Goal: Task Accomplishment & Management: Use online tool/utility

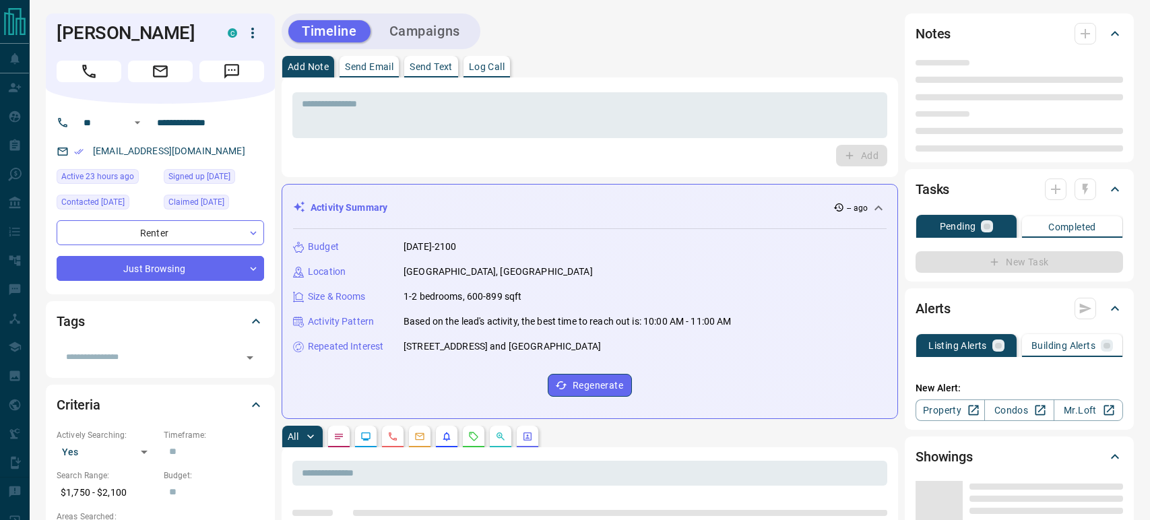
type input "**"
type input "**********"
type input "*"
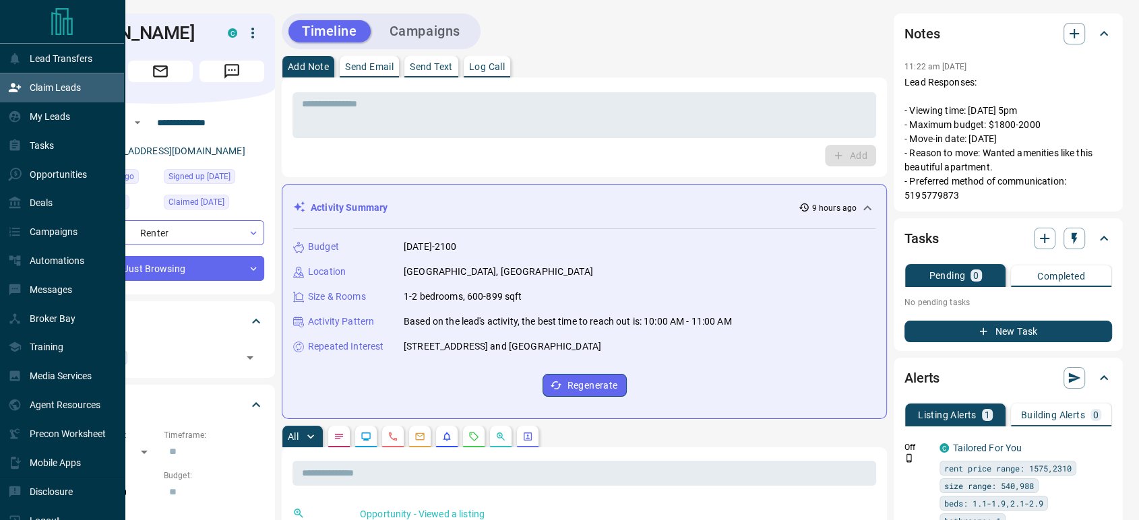
click at [42, 93] on p "Claim Leads" at bounding box center [55, 87] width 51 height 11
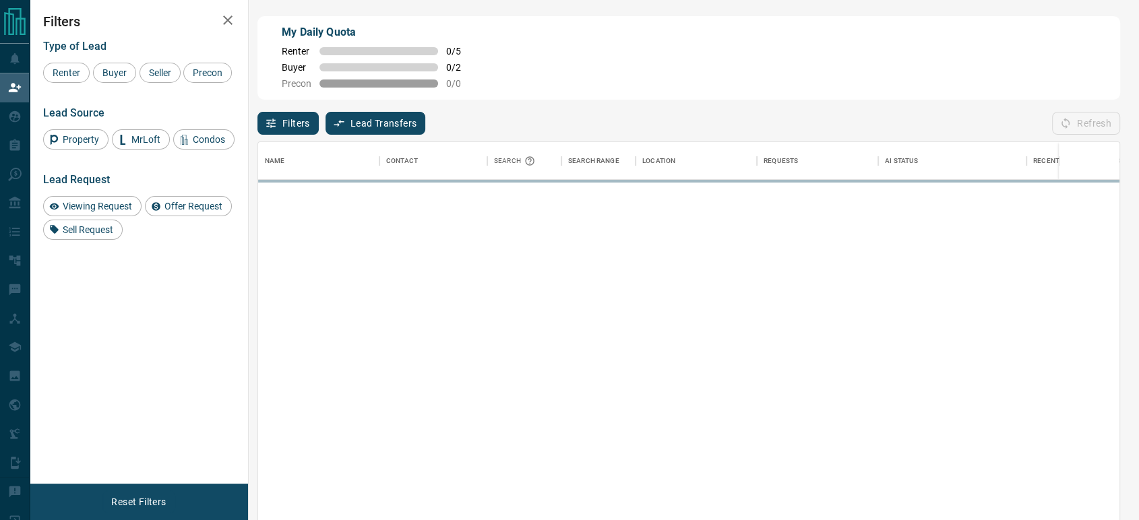
scroll to position [383, 850]
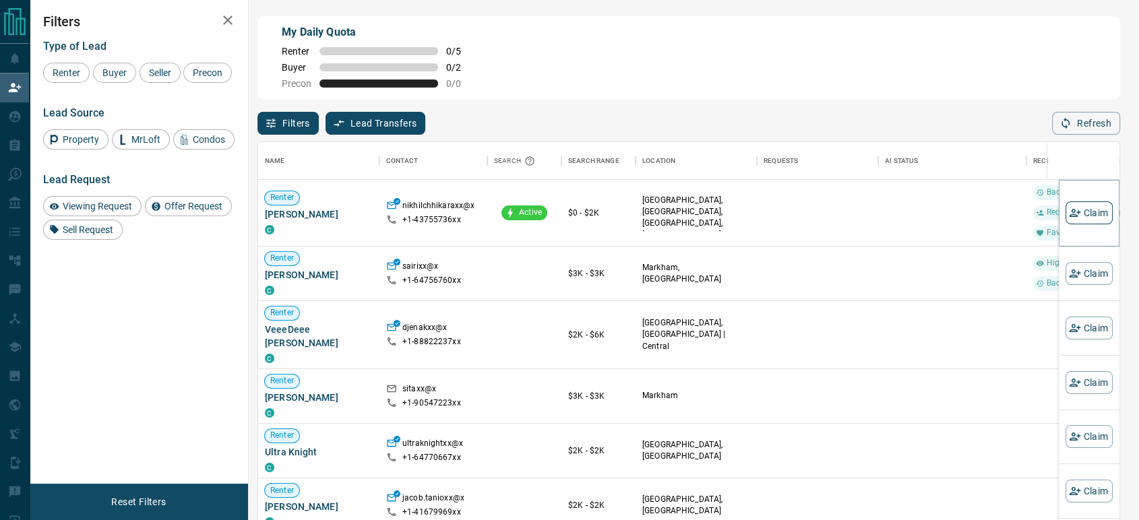
drag, startPoint x: 1074, startPoint y: 215, endPoint x: 1061, endPoint y: 215, distance: 12.8
click at [1075, 215] on button "Claim" at bounding box center [1088, 212] width 47 height 23
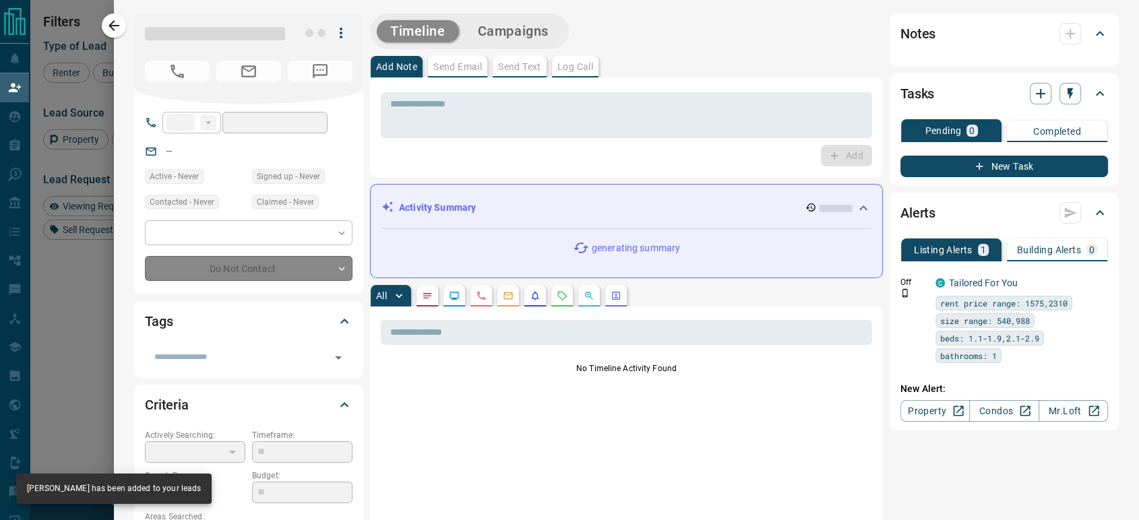
type input "**"
type input "**********"
type input "*"
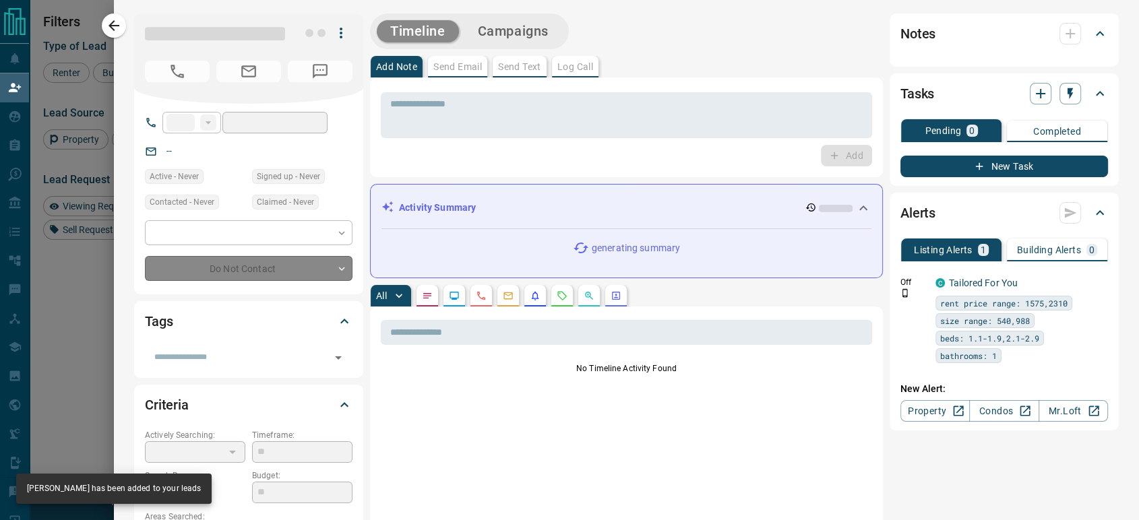
type input "**********"
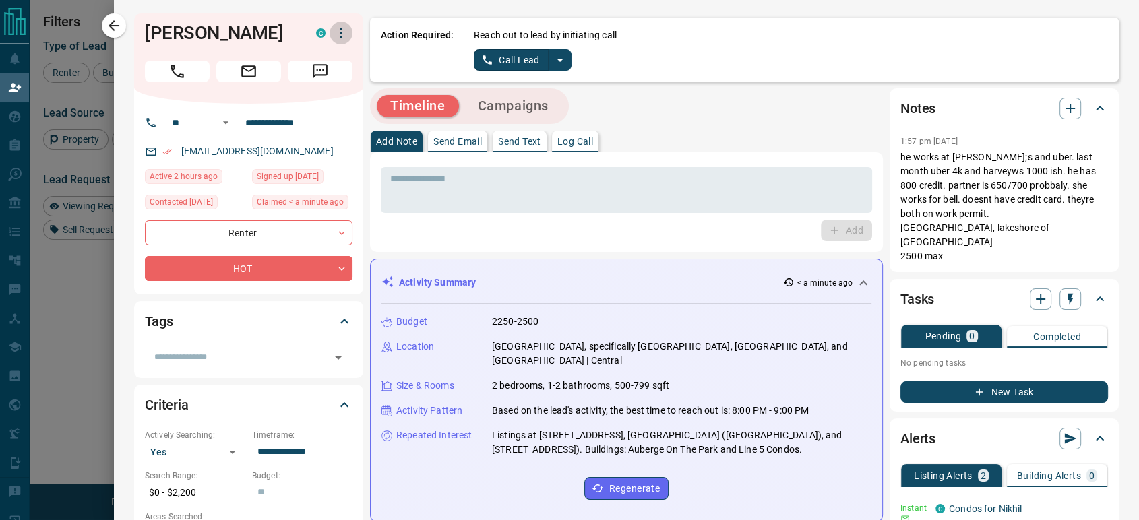
click at [333, 38] on icon "button" at bounding box center [341, 33] width 16 height 16
click at [300, 82] on li "Reallocate" at bounding box center [303, 80] width 80 height 20
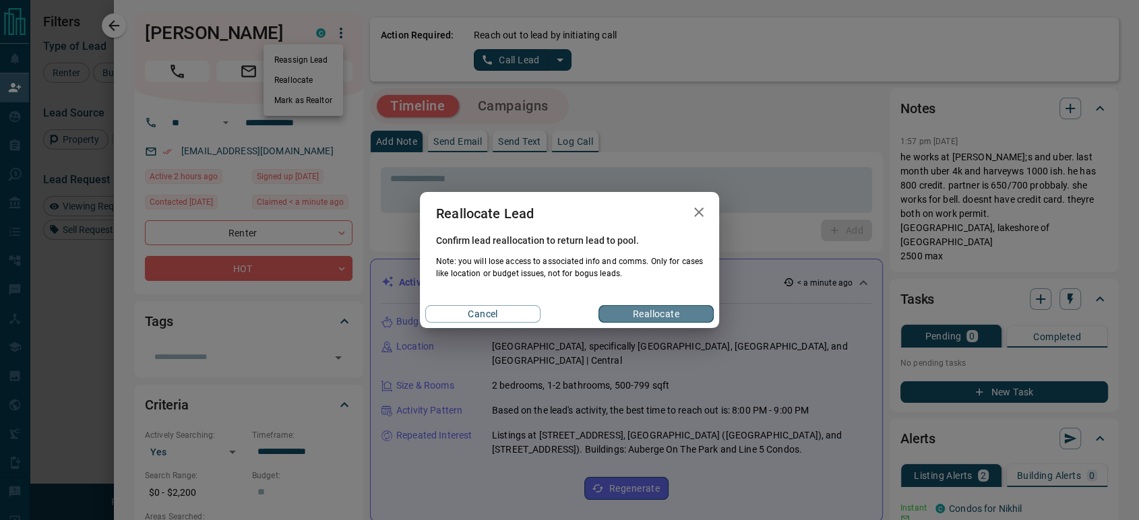
click at [629, 317] on button "Reallocate" at bounding box center [655, 314] width 115 height 18
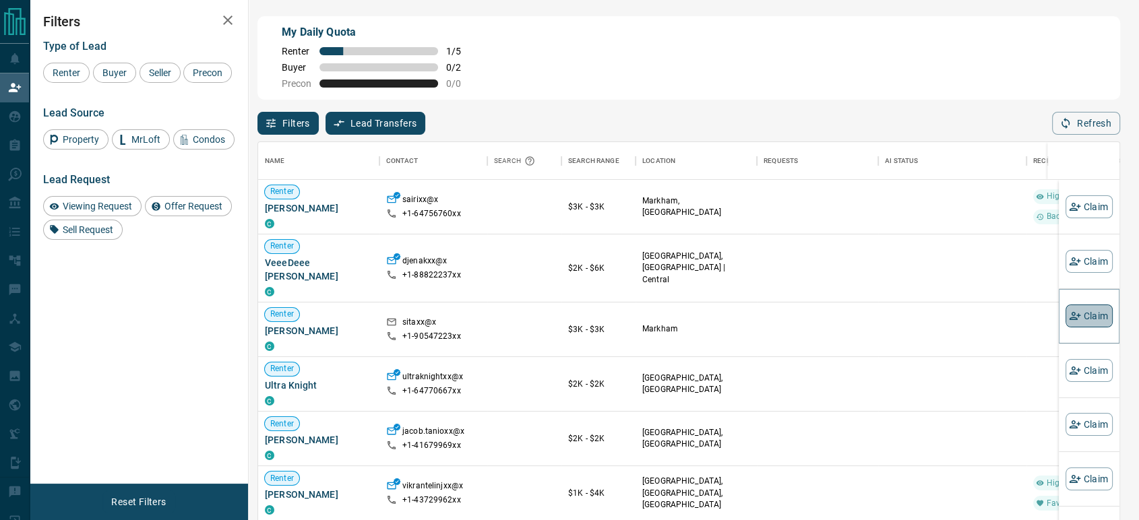
click at [1080, 322] on button "Claim" at bounding box center [1088, 316] width 47 height 23
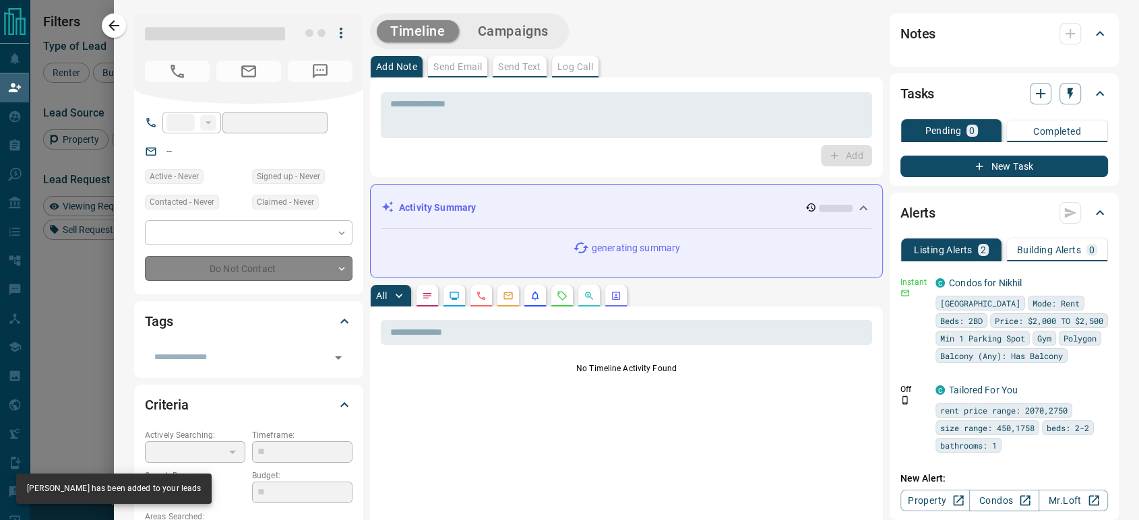
type input "**"
type input "**********"
type input "**"
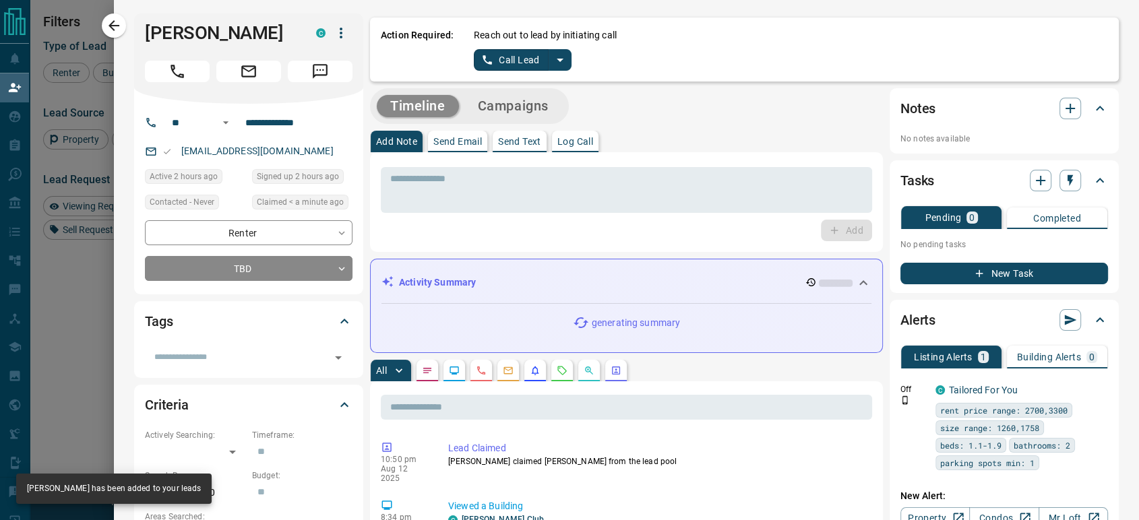
click at [498, 55] on button "Call Lead" at bounding box center [511, 60] width 75 height 22
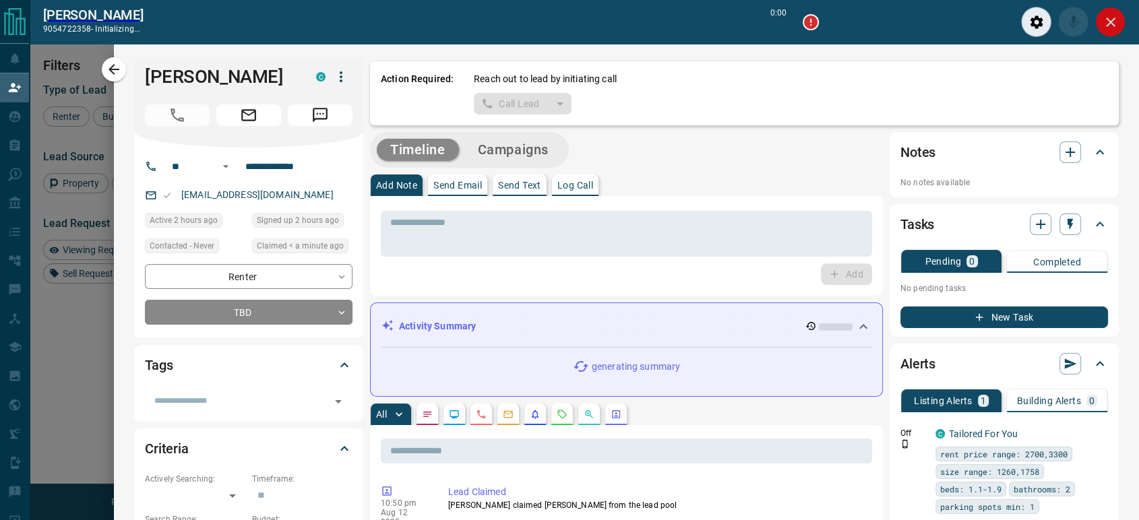
scroll to position [350, 850]
click at [1105, 16] on icon "Close" at bounding box center [1110, 22] width 16 height 16
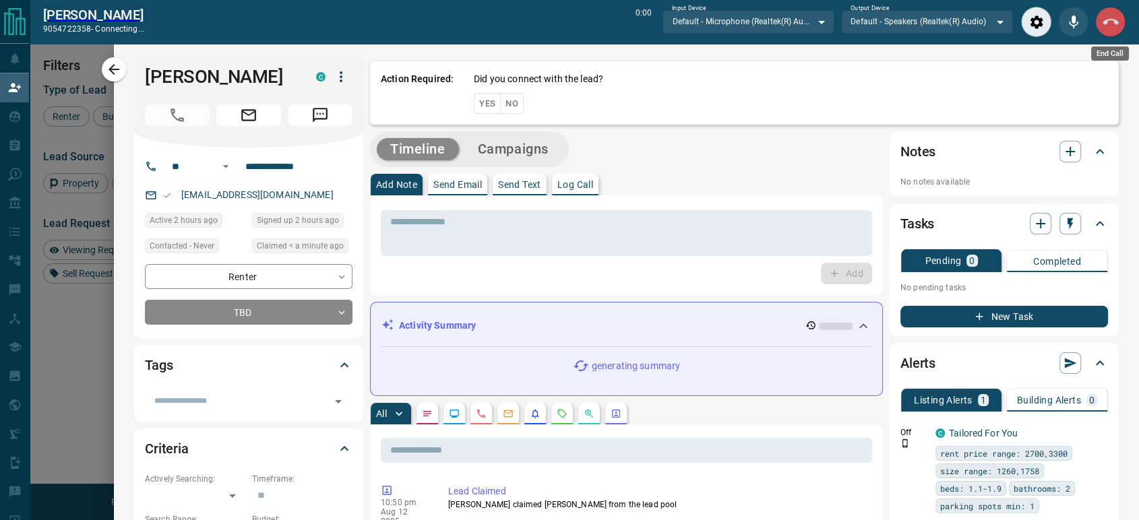
drag, startPoint x: 1100, startPoint y: 28, endPoint x: 922, endPoint y: 33, distance: 178.0
click at [1100, 28] on button "End Call" at bounding box center [1110, 22] width 30 height 30
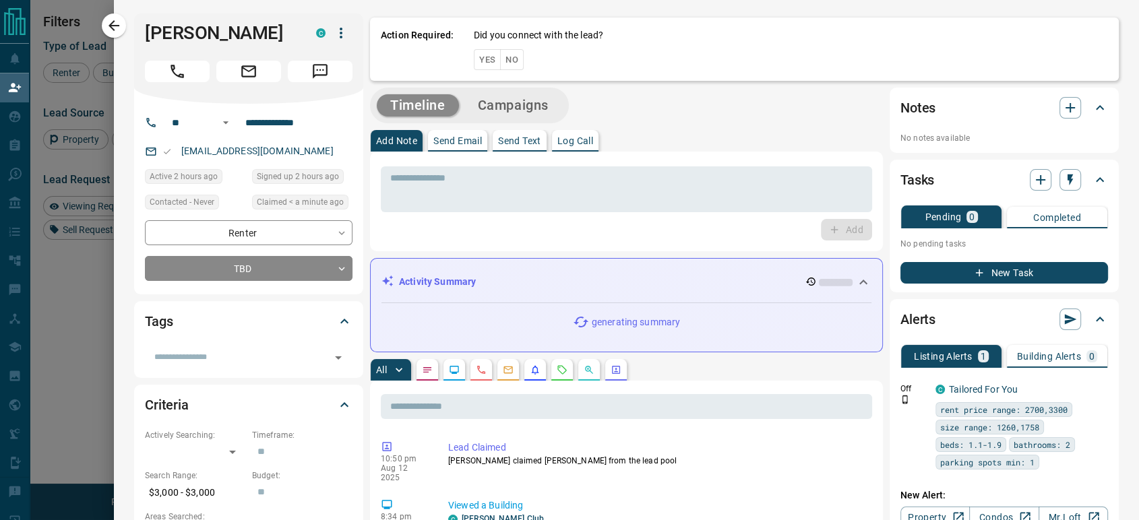
scroll to position [383, 850]
click at [509, 56] on button "No" at bounding box center [512, 59] width 24 height 21
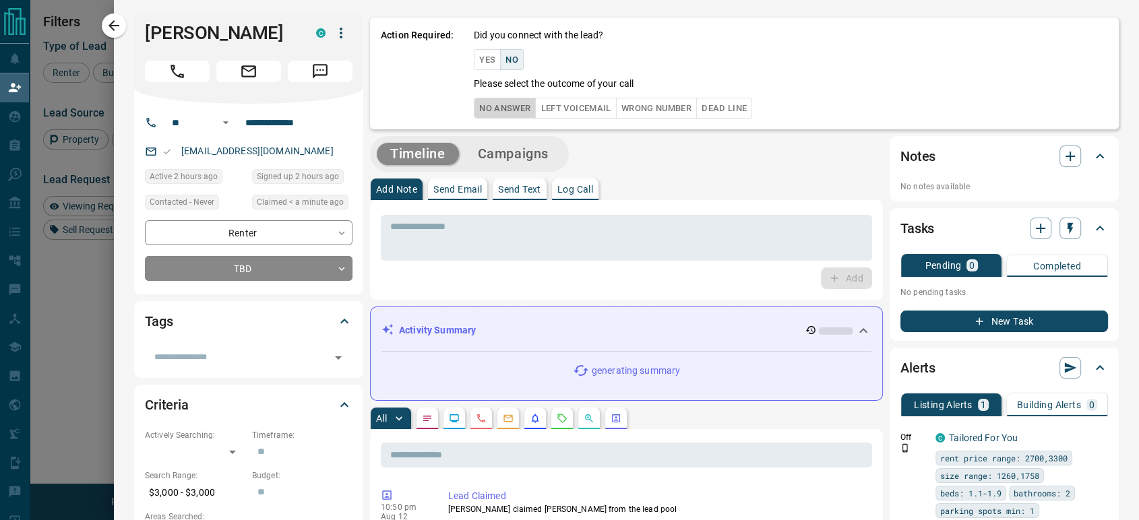
click at [507, 104] on button "No Answer" at bounding box center [505, 108] width 62 height 21
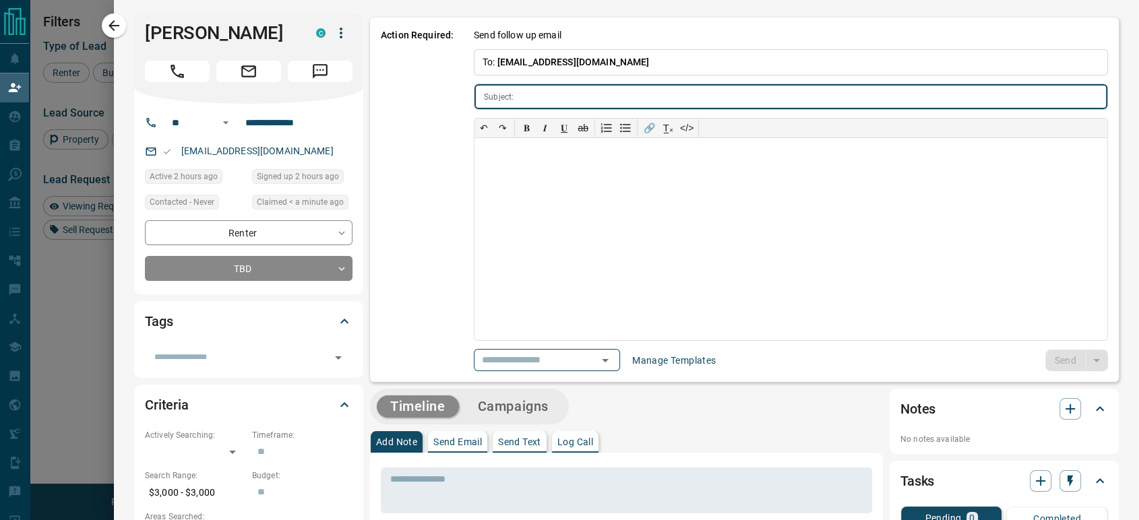
type input "**********"
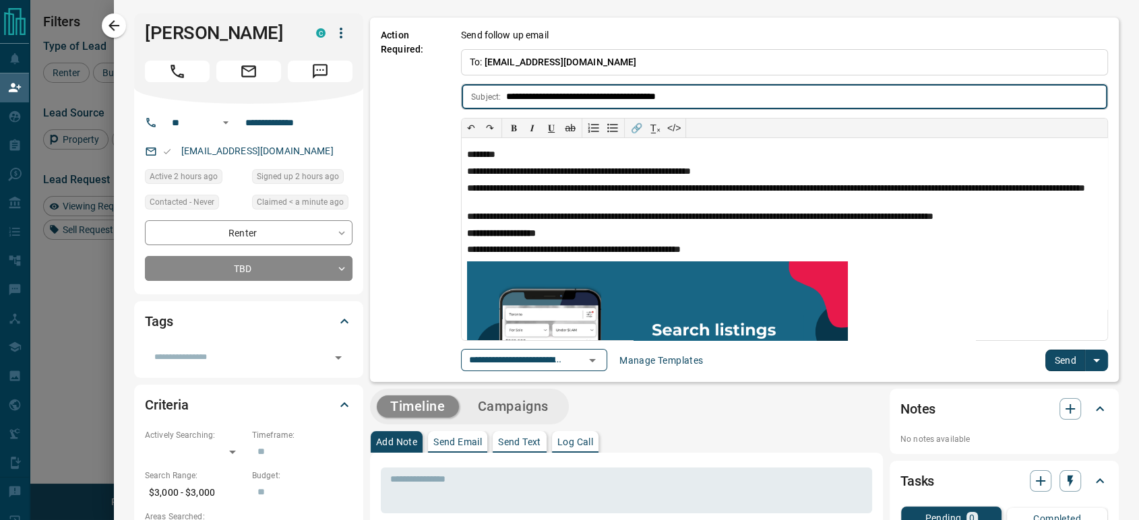
click at [1045, 353] on button "Send" at bounding box center [1065, 361] width 40 height 22
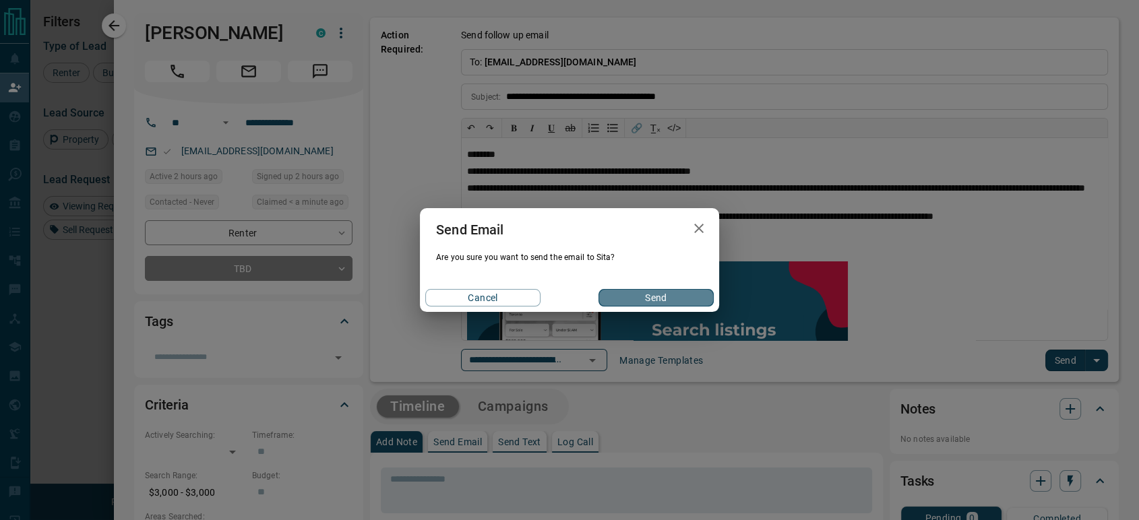
click at [662, 299] on button "Send" at bounding box center [655, 298] width 115 height 18
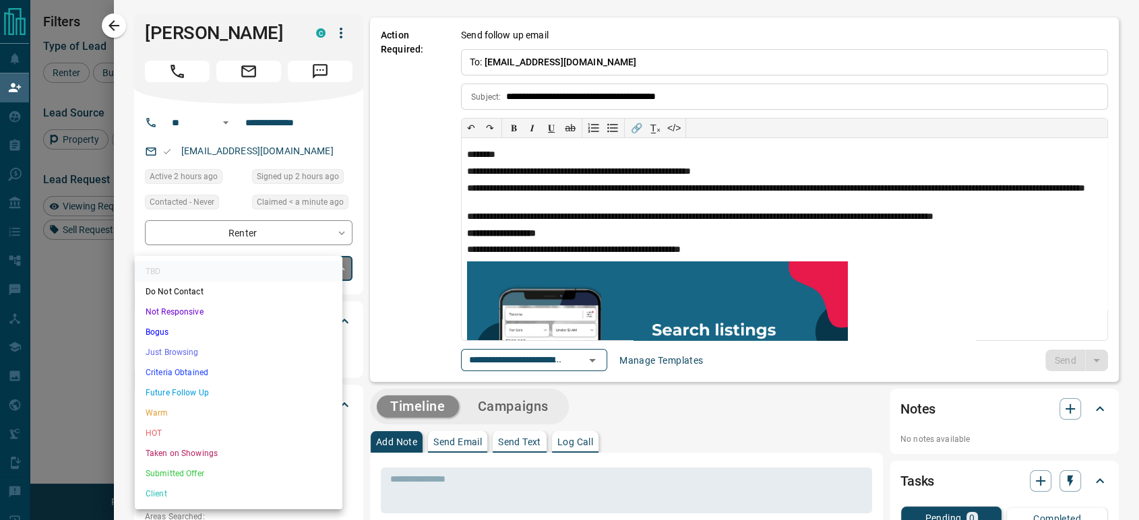
click at [241, 274] on body "Lead Transfers Claim Leads My Leads Tasks Opportunities Deals Campaigns Automat…" at bounding box center [569, 221] width 1139 height 443
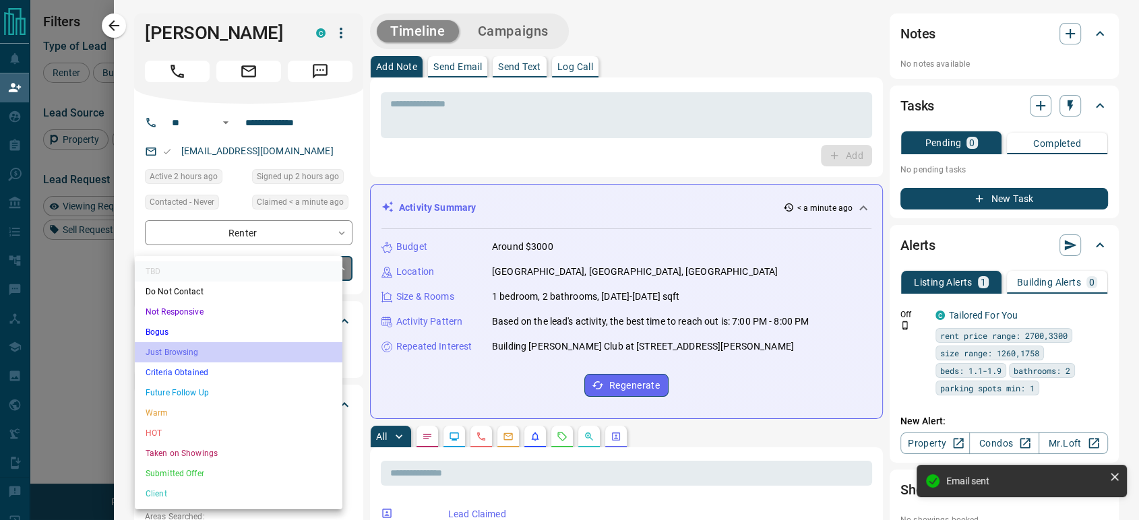
click at [210, 351] on li "Just Browsing" at bounding box center [239, 352] width 208 height 20
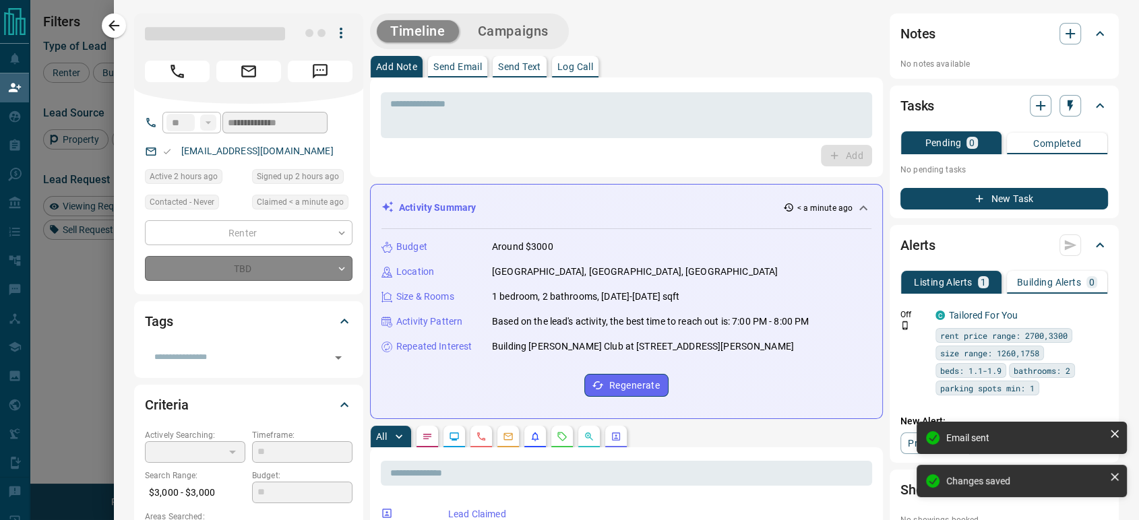
type input "*"
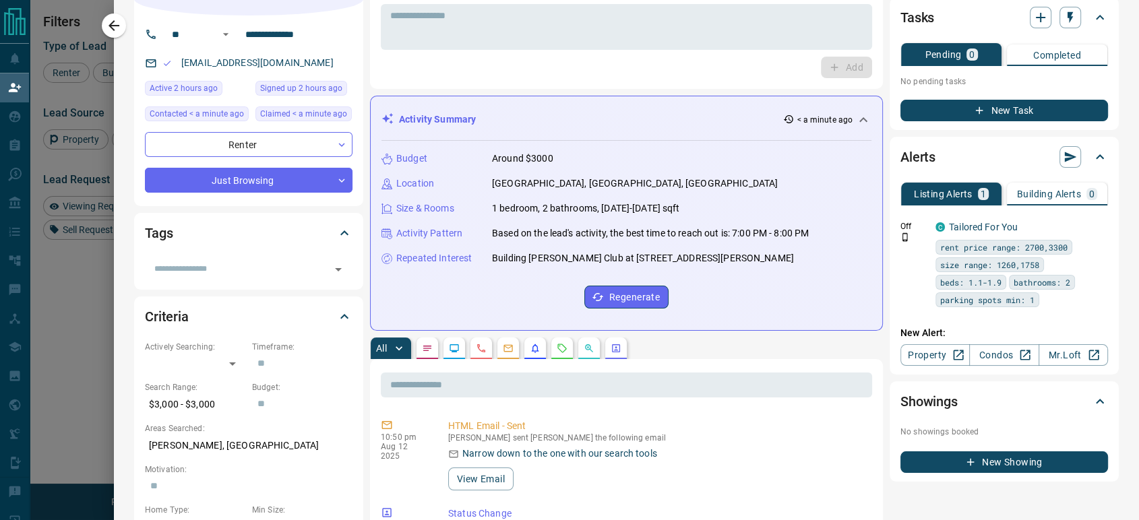
scroll to position [0, 0]
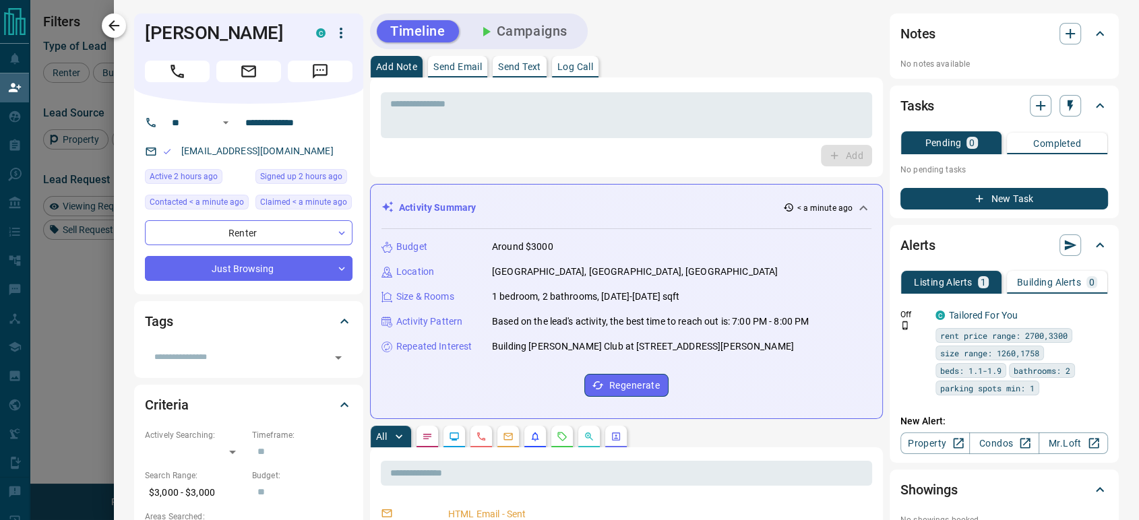
click at [121, 25] on icon "button" at bounding box center [114, 26] width 16 height 16
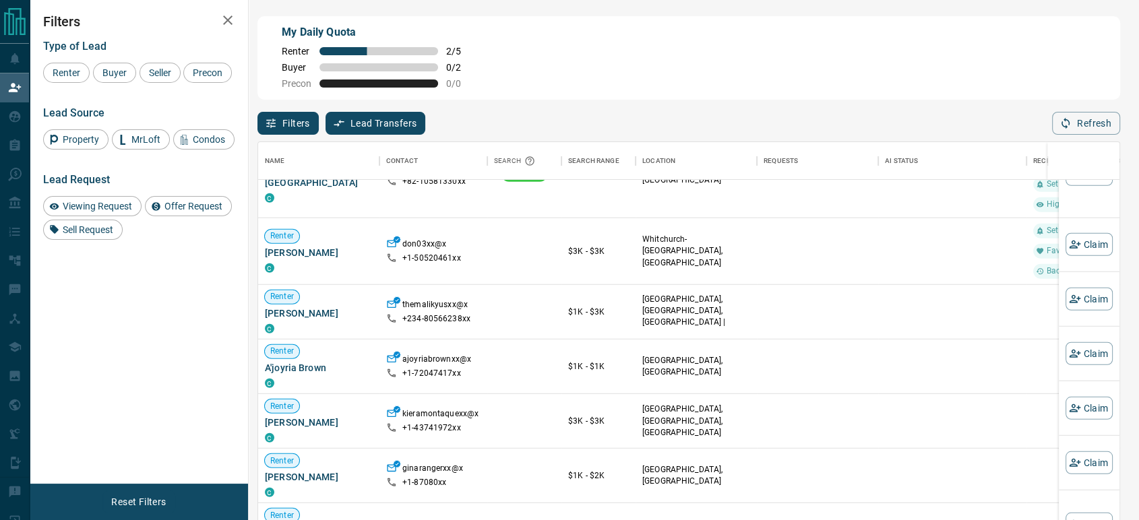
scroll to position [1565, 0]
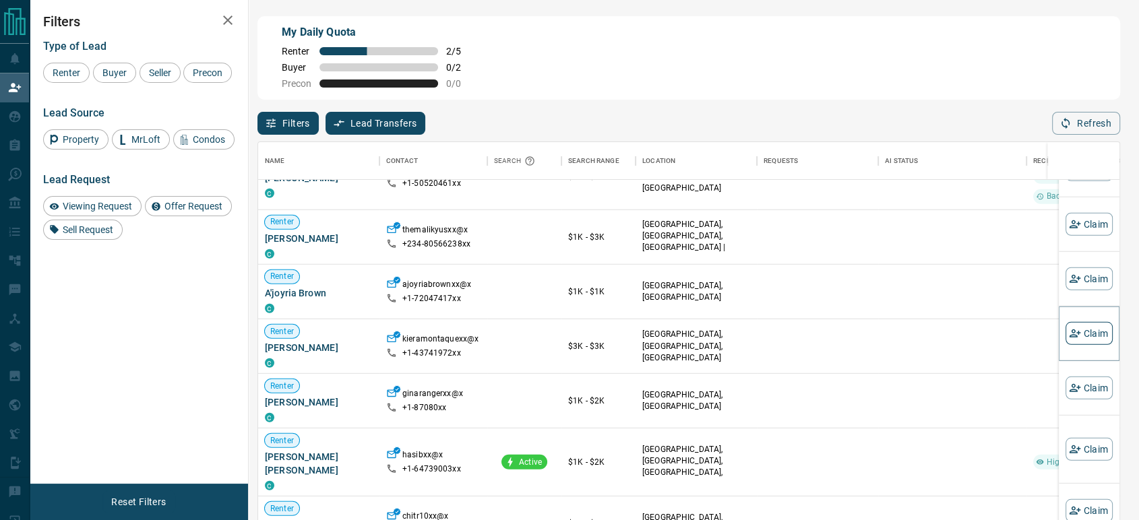
click at [1088, 341] on button "Claim" at bounding box center [1088, 333] width 47 height 23
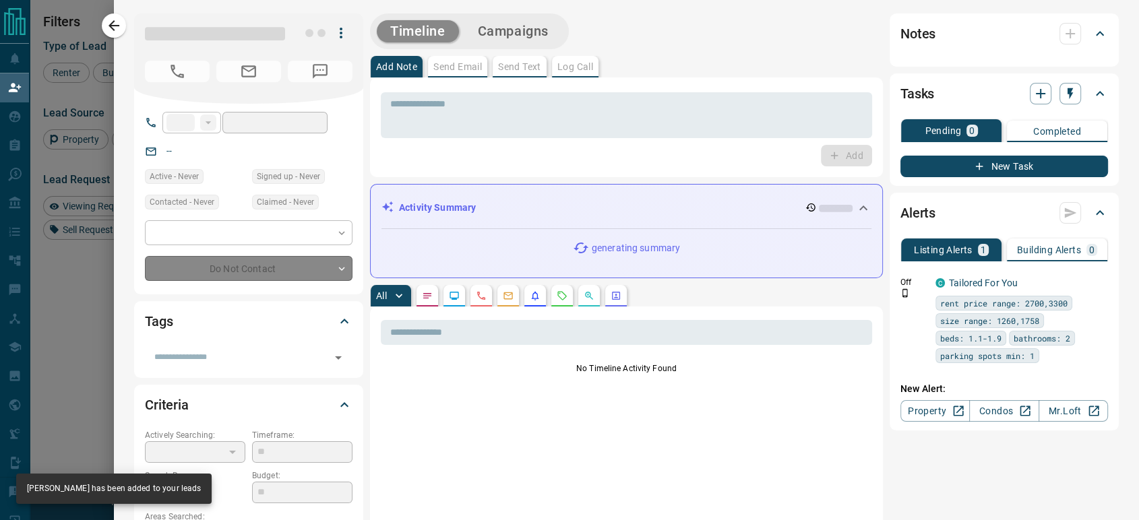
type input "**"
type input "**********"
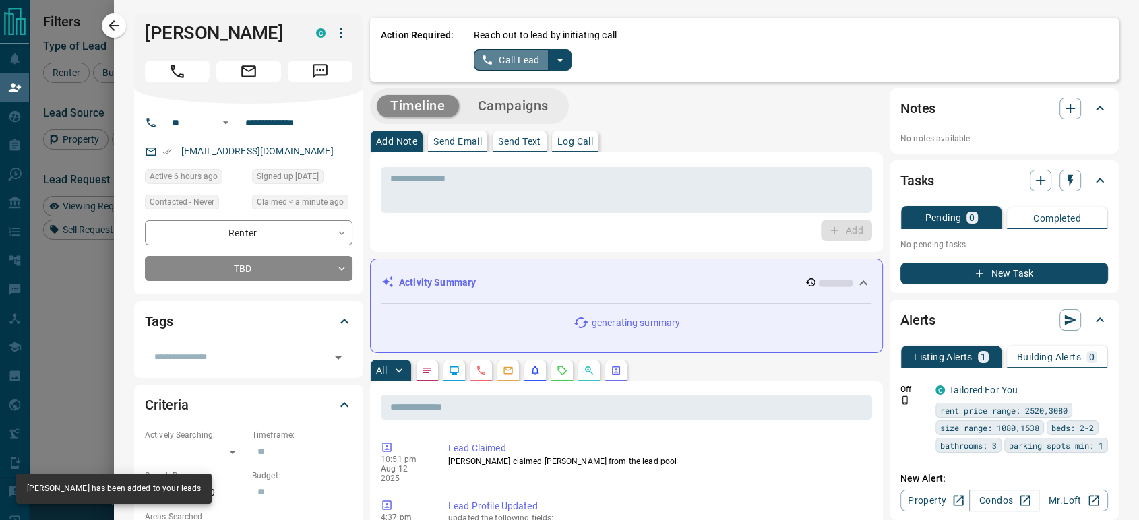
click at [506, 63] on button "Call Lead" at bounding box center [511, 60] width 75 height 22
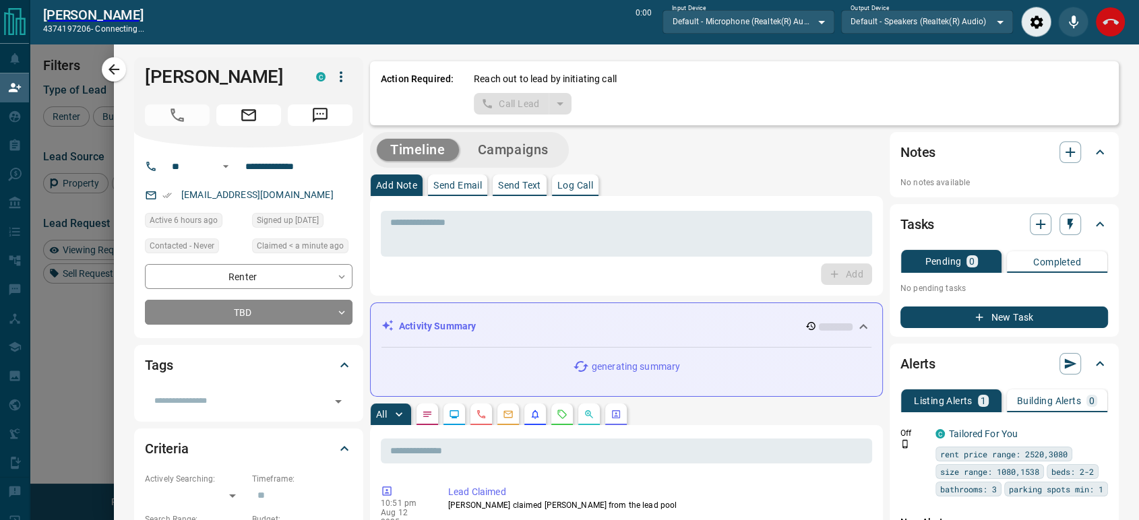
scroll to position [350, 850]
click at [1115, 22] on icon "End Call" at bounding box center [1110, 22] width 16 height 6
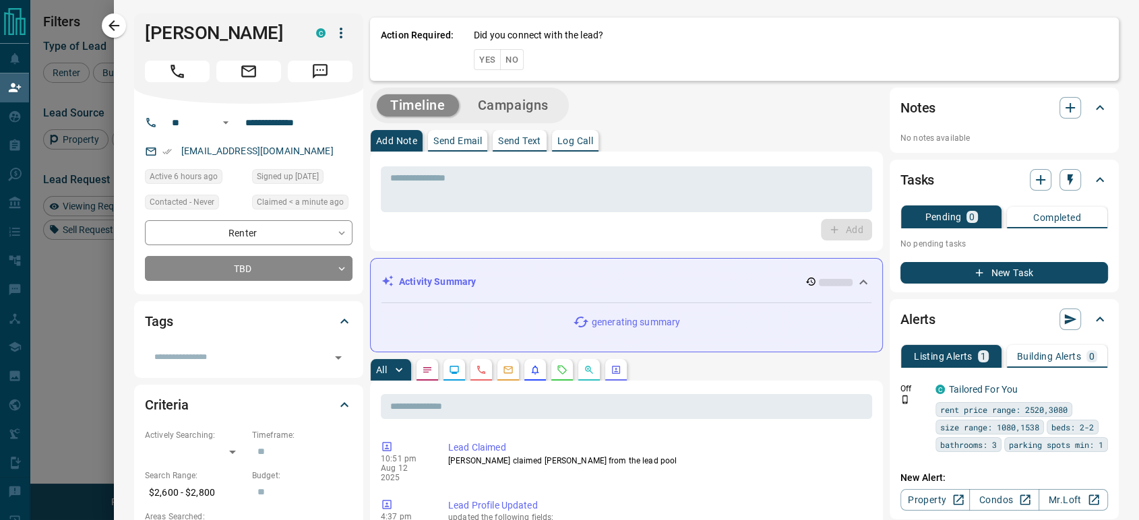
scroll to position [383, 850]
click at [501, 58] on button "No" at bounding box center [512, 59] width 24 height 21
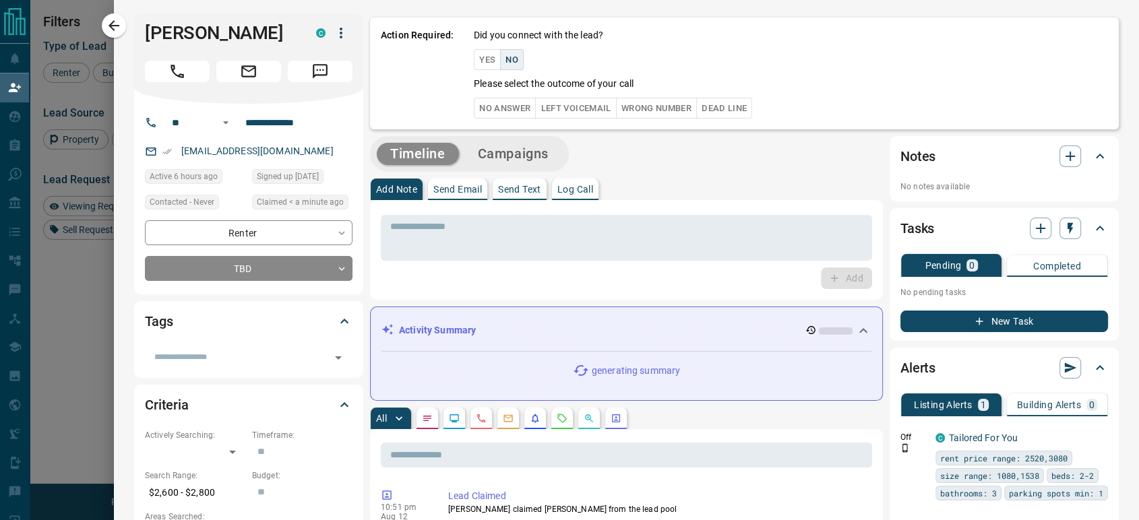
click at [484, 117] on button "No Answer" at bounding box center [505, 108] width 62 height 21
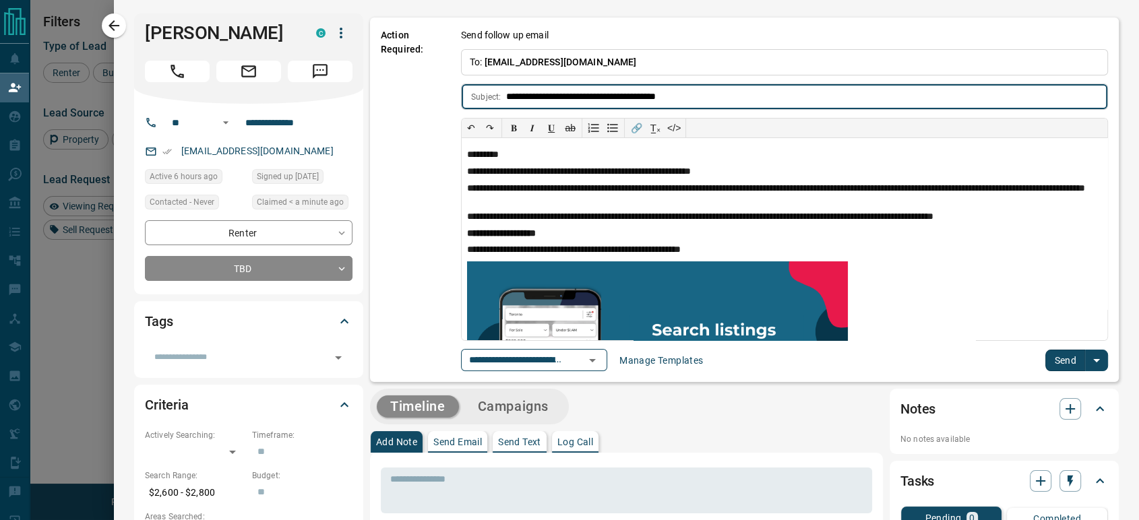
click at [1056, 352] on button "Send" at bounding box center [1065, 361] width 40 height 22
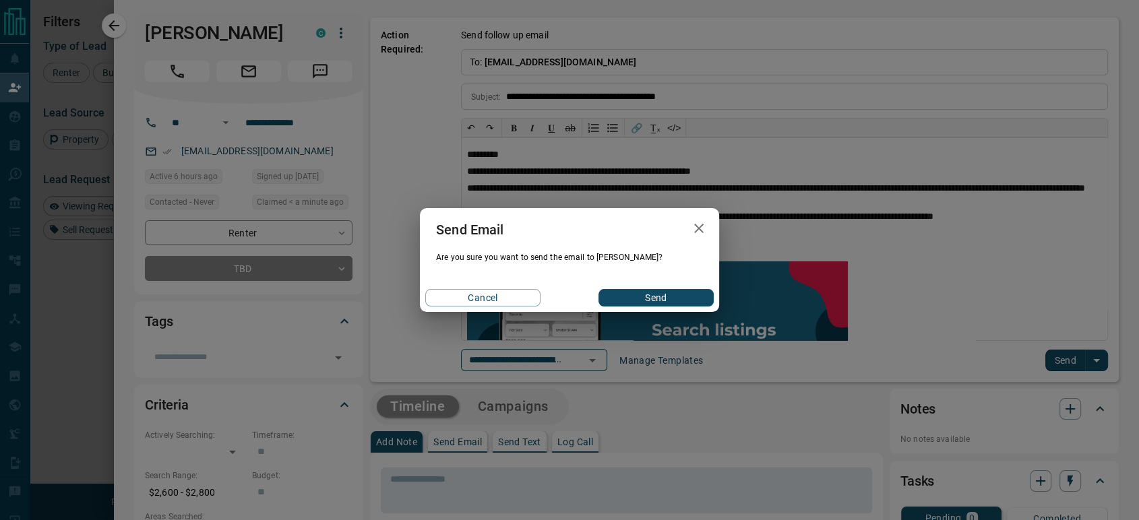
click at [668, 295] on button "Send" at bounding box center [655, 298] width 115 height 18
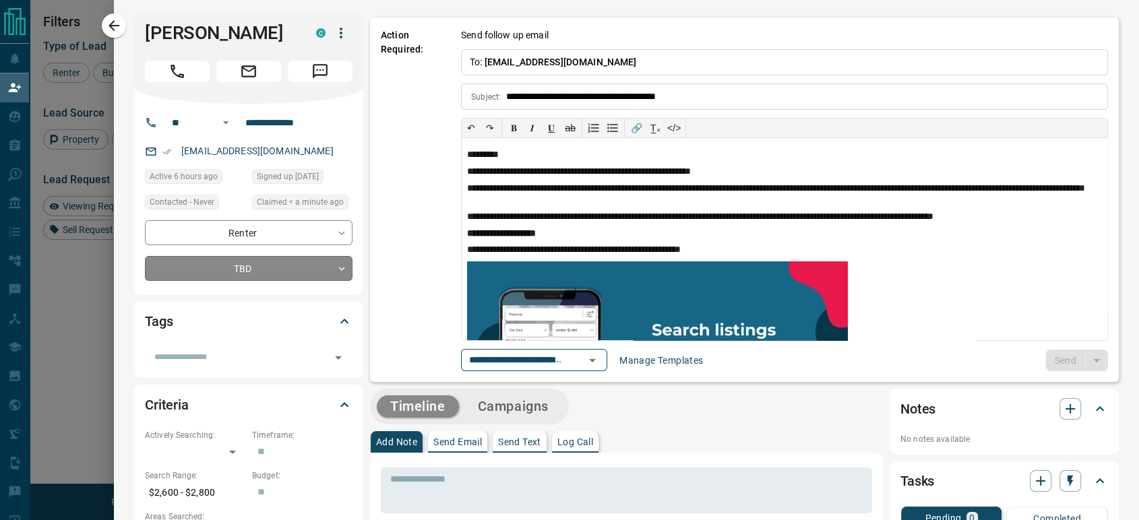
click at [231, 273] on body "Lead Transfers Claim Leads My Leads Tasks Opportunities Deals Campaigns Automat…" at bounding box center [569, 221] width 1139 height 443
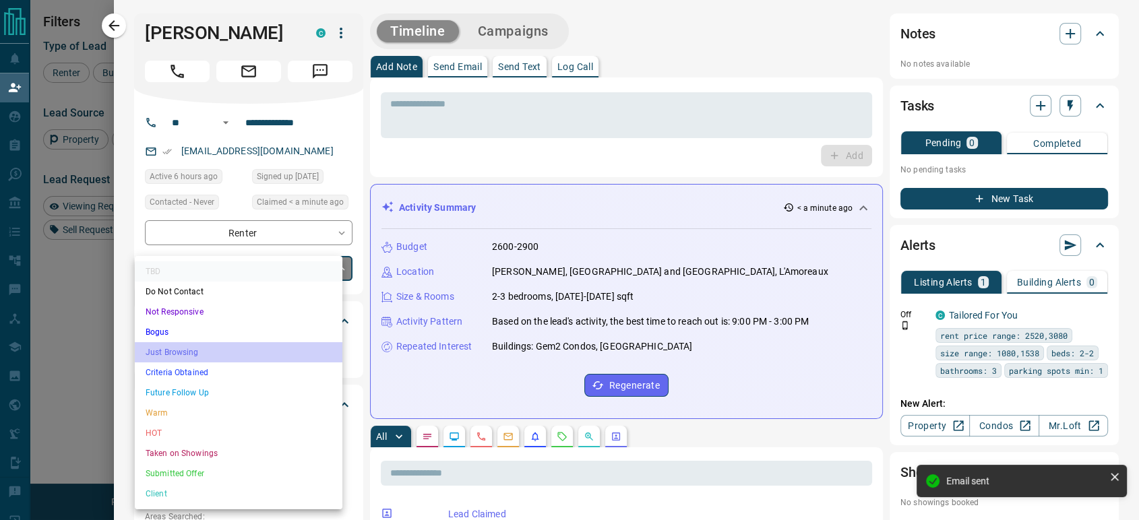
click at [211, 346] on li "Just Browsing" at bounding box center [239, 352] width 208 height 20
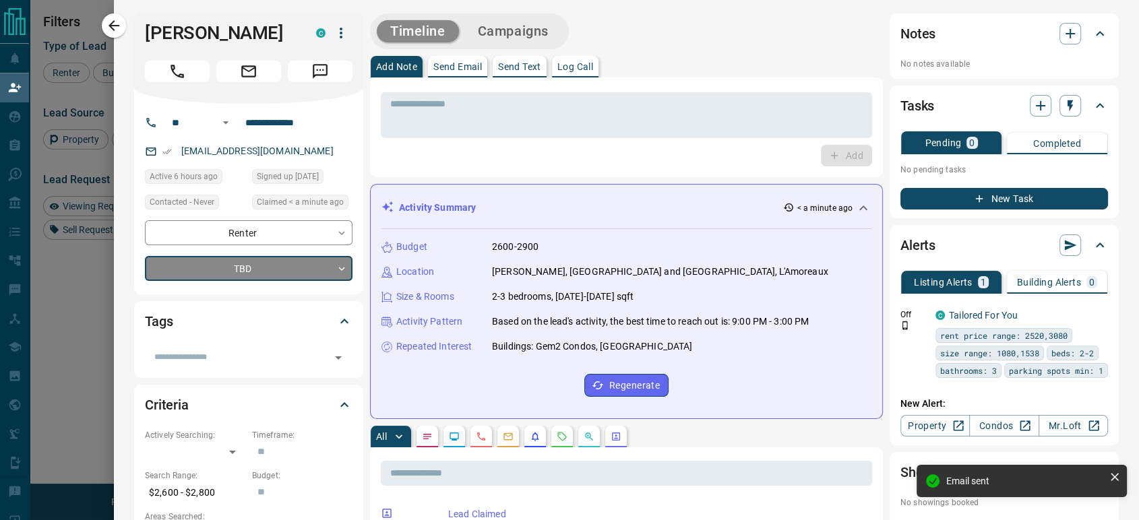
type input "*"
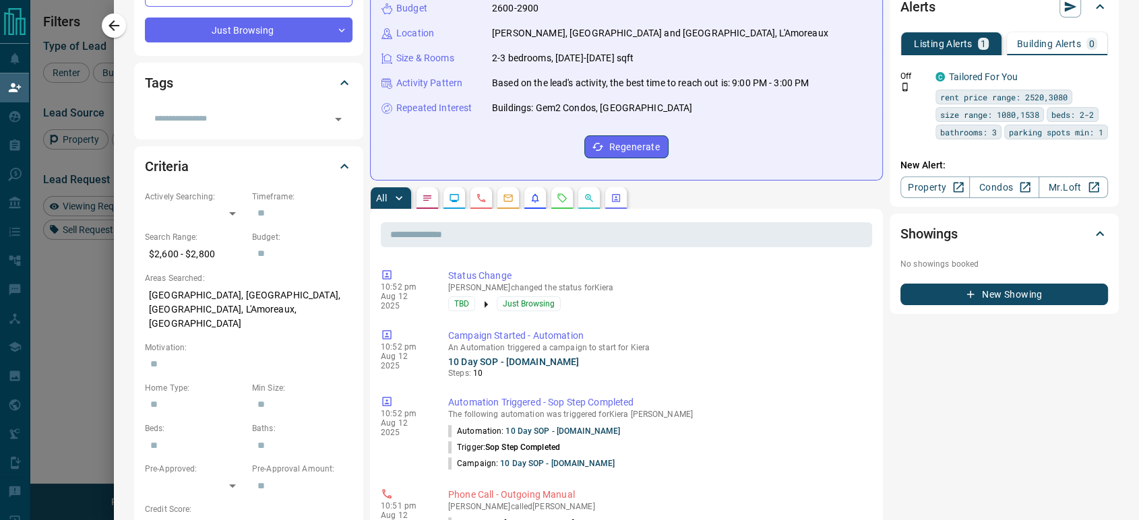
scroll to position [0, 0]
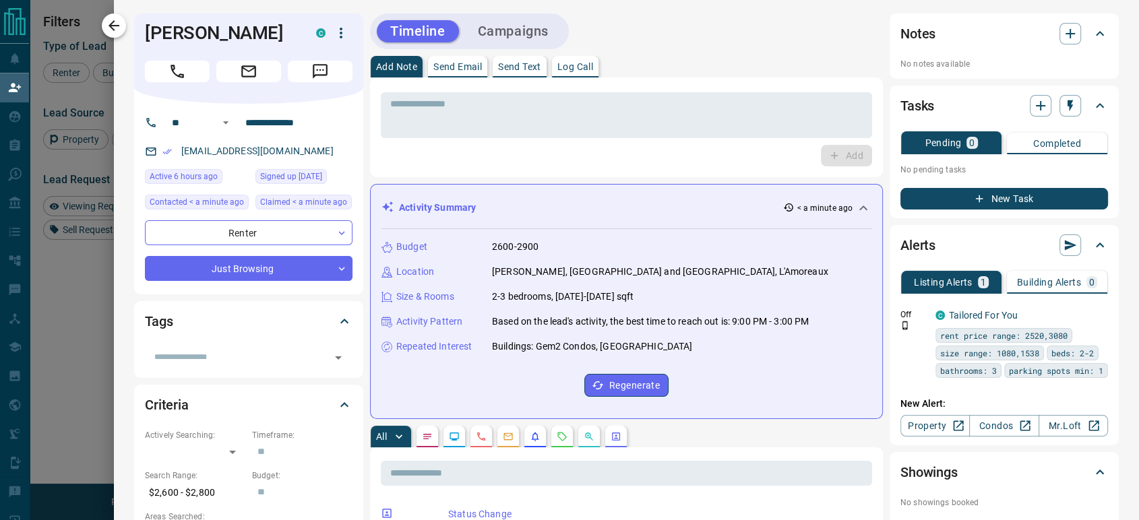
click at [116, 30] on icon "button" at bounding box center [114, 26] width 16 height 16
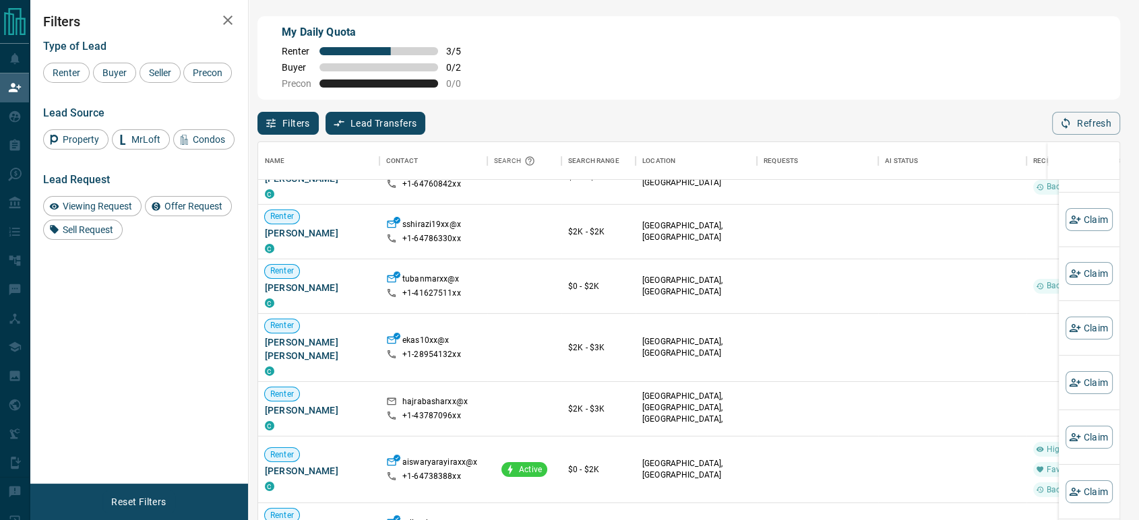
scroll to position [2599, 0]
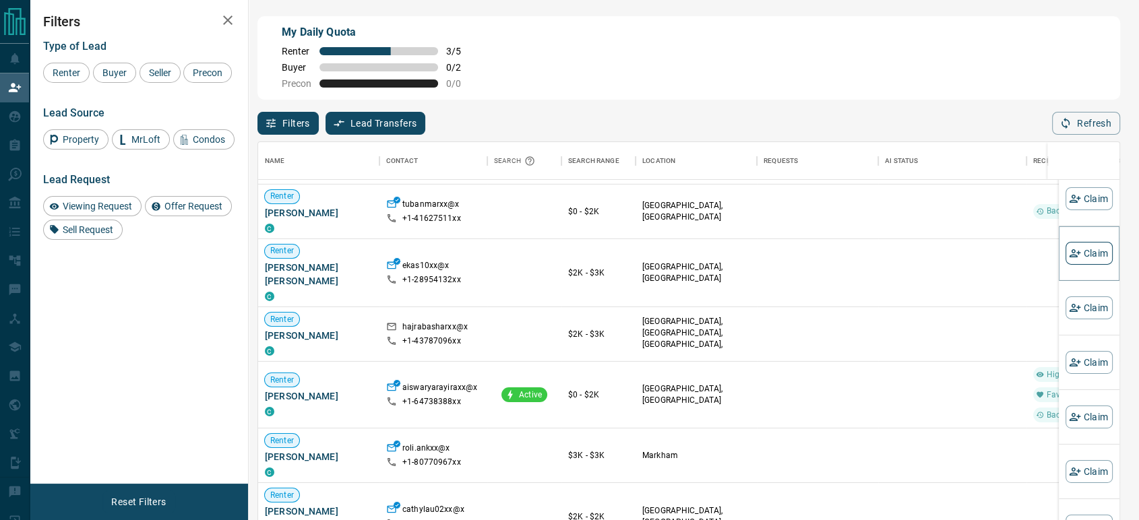
click at [1096, 255] on button "Claim" at bounding box center [1088, 253] width 47 height 23
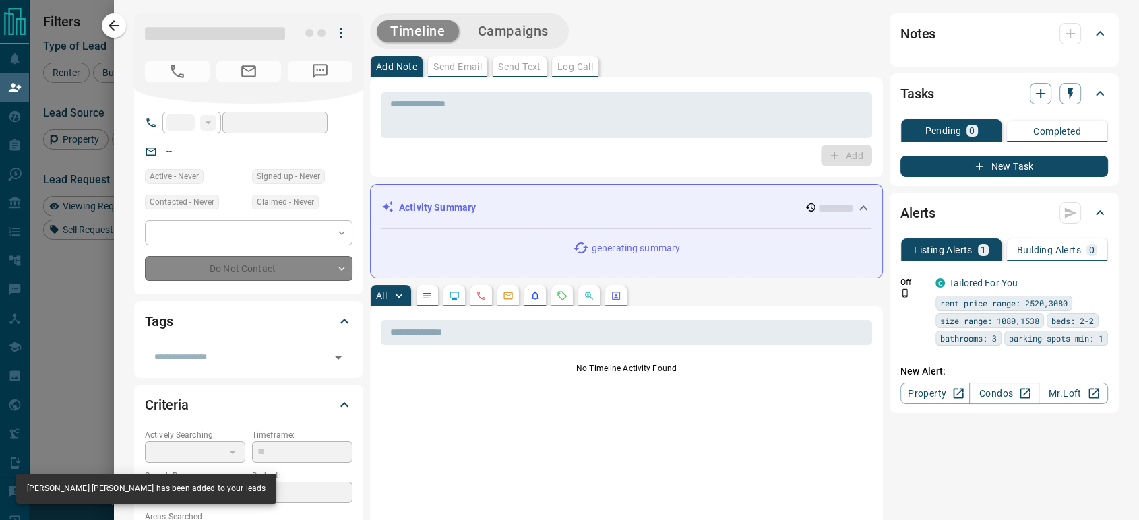
type input "**"
type input "**********"
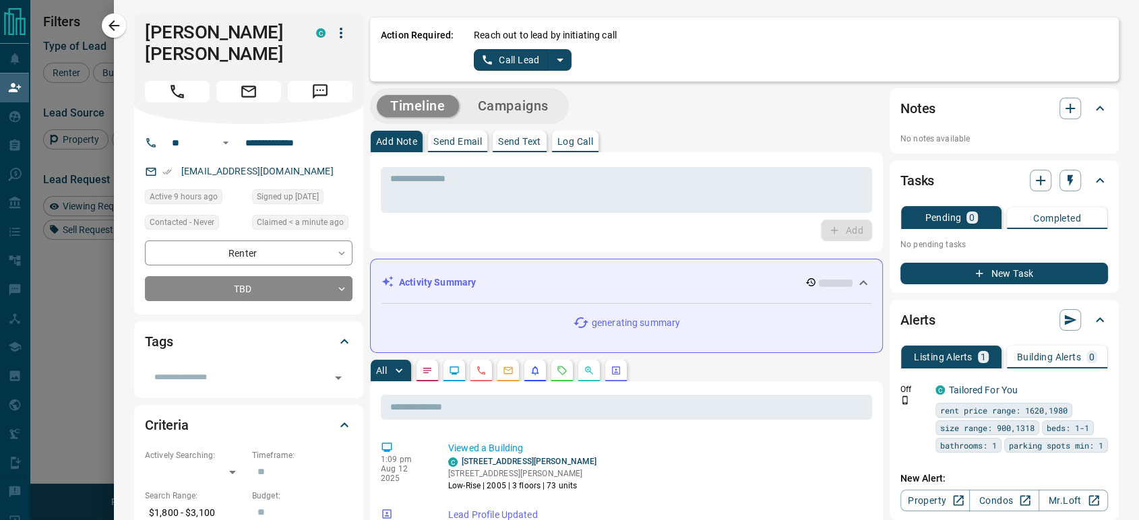
click at [503, 58] on button "Call Lead" at bounding box center [511, 60] width 75 height 22
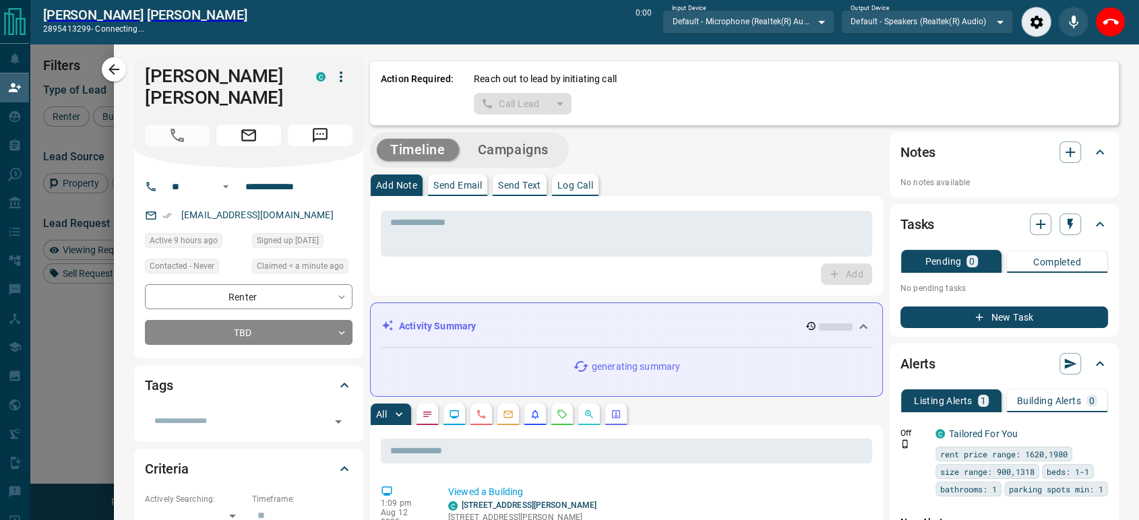
scroll to position [350, 850]
drag, startPoint x: 1098, startPoint y: 26, endPoint x: 1105, endPoint y: 24, distance: 7.5
click at [1098, 26] on button "End Call" at bounding box center [1110, 22] width 30 height 30
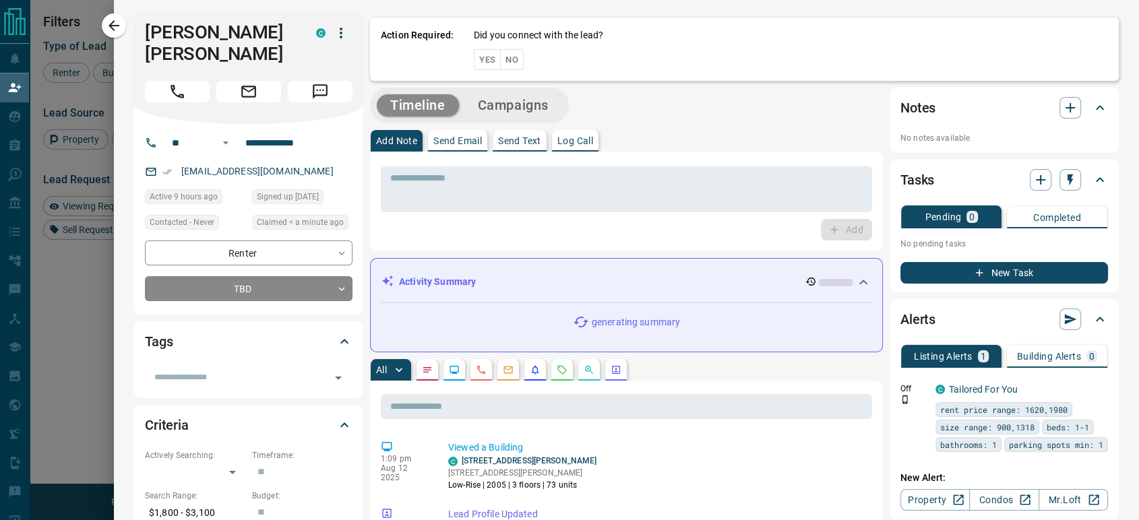
scroll to position [383, 850]
click at [500, 63] on button "No" at bounding box center [512, 59] width 24 height 21
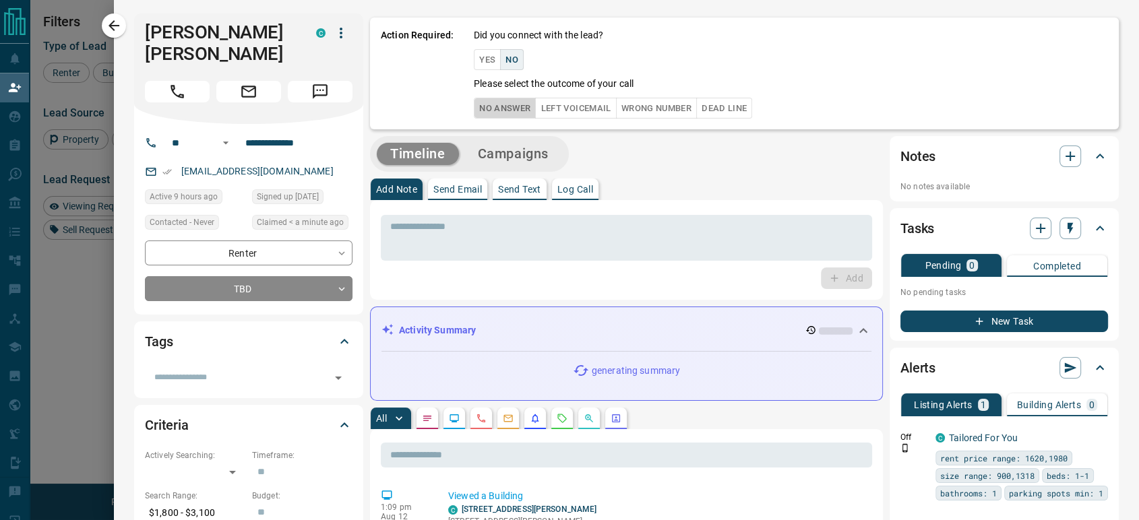
click at [506, 112] on button "No Answer" at bounding box center [505, 108] width 62 height 21
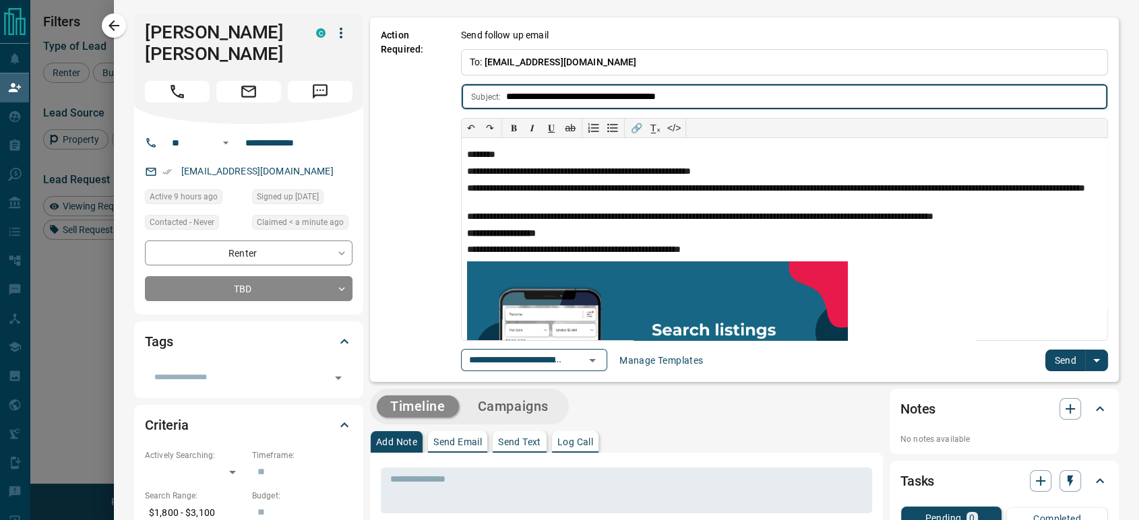
click at [1045, 356] on button "Send" at bounding box center [1065, 361] width 40 height 22
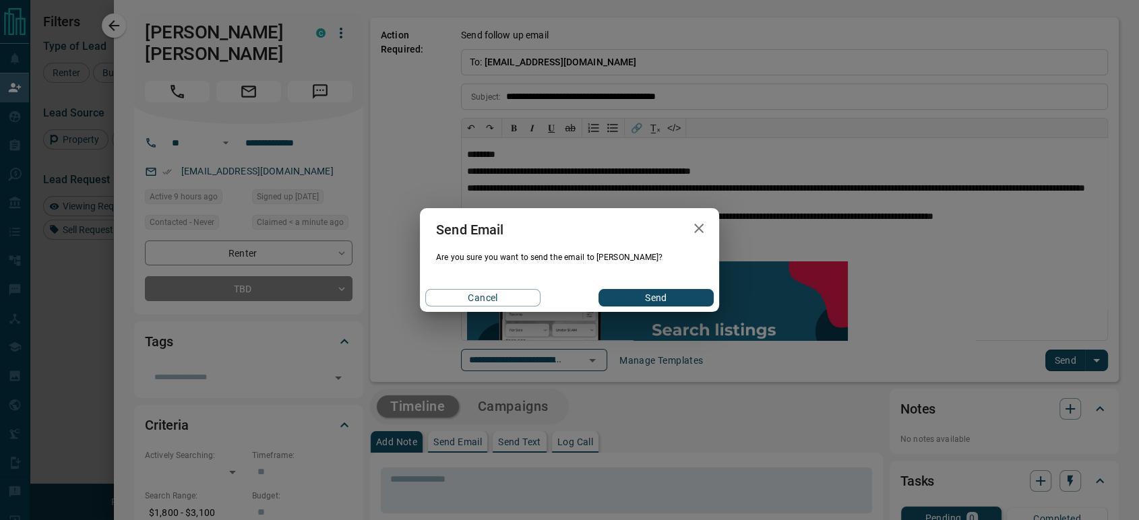
click at [647, 295] on button "Send" at bounding box center [655, 298] width 115 height 18
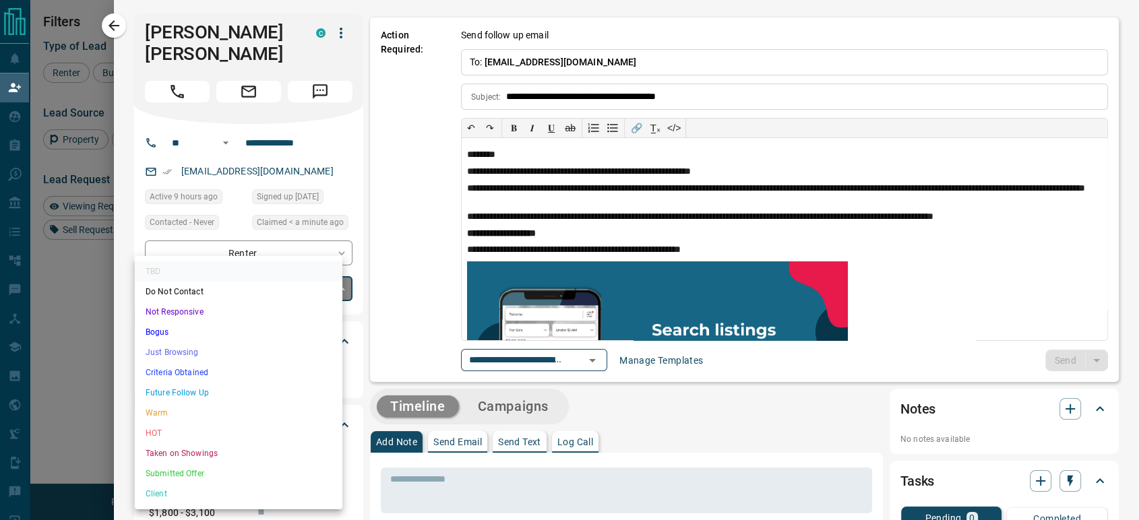
click at [193, 272] on body "Lead Transfers Claim Leads My Leads Tasks Opportunities Deals Campaigns Automat…" at bounding box center [569, 221] width 1139 height 443
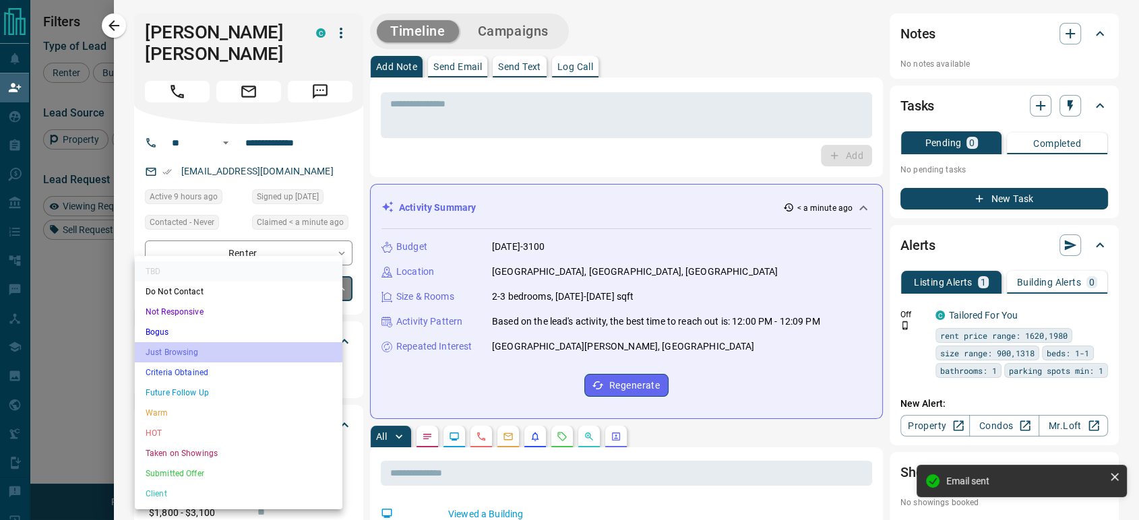
drag, startPoint x: 190, startPoint y: 357, endPoint x: 197, endPoint y: 354, distance: 7.9
click at [190, 357] on li "Just Browsing" at bounding box center [239, 352] width 208 height 20
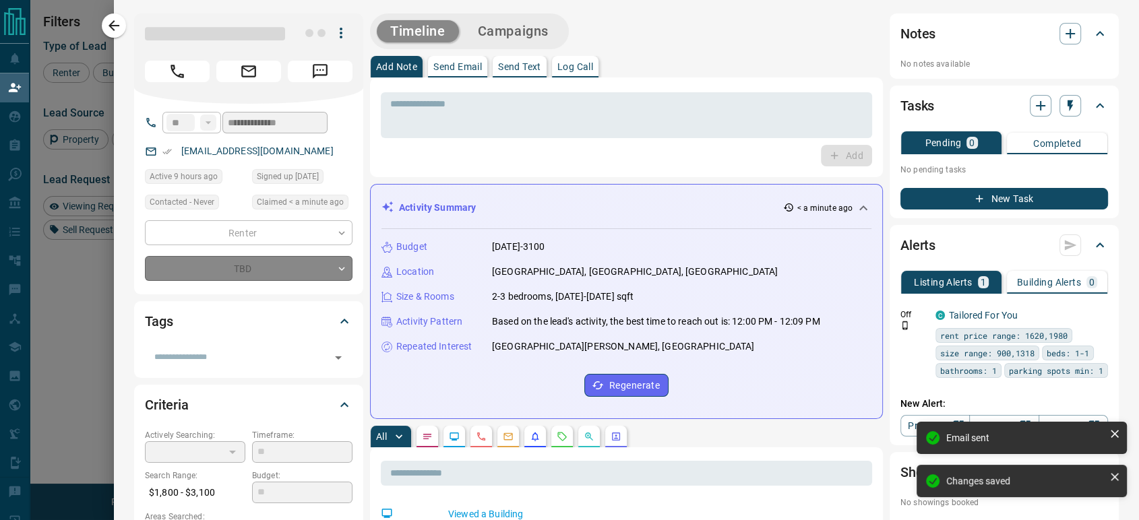
type input "*"
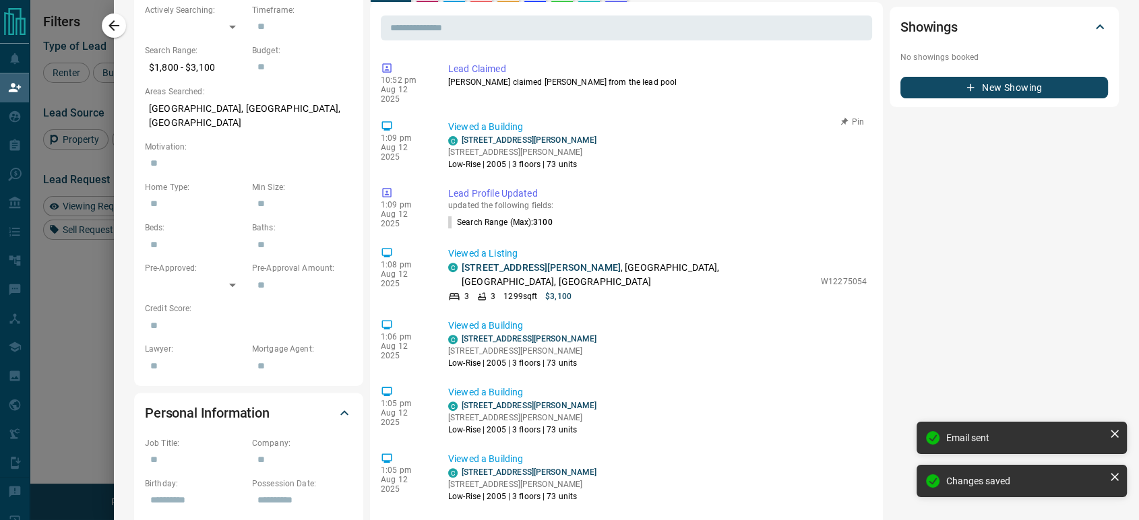
scroll to position [449, 0]
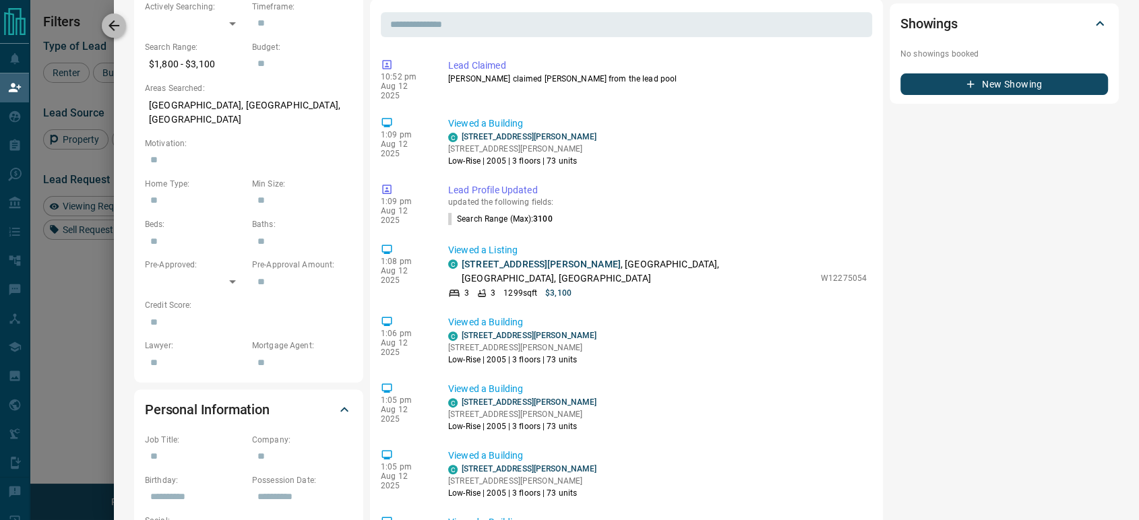
click at [120, 30] on icon "button" at bounding box center [114, 26] width 16 height 16
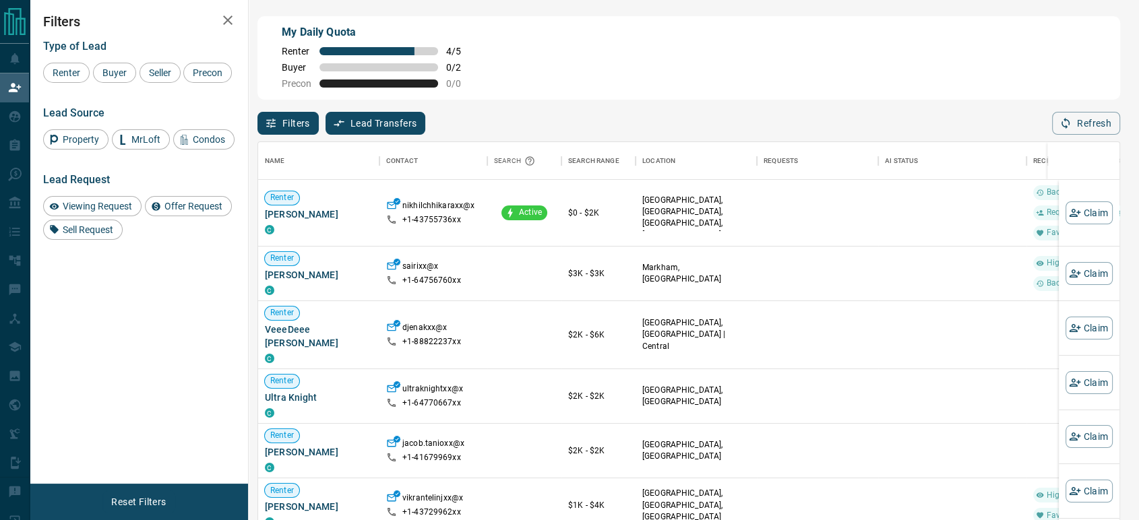
scroll to position [383, 850]
